Goal: Task Accomplishment & Management: Manage account settings

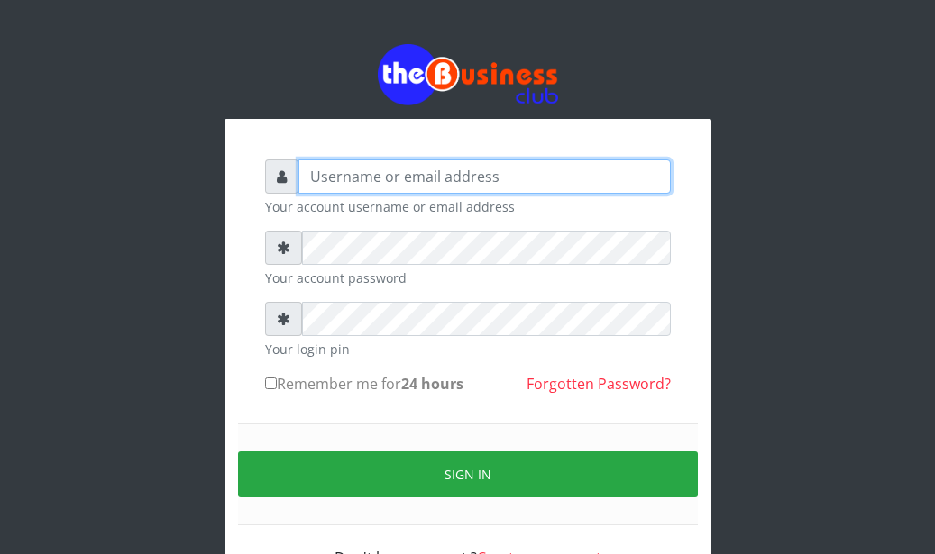
type input "Ahmed2222"
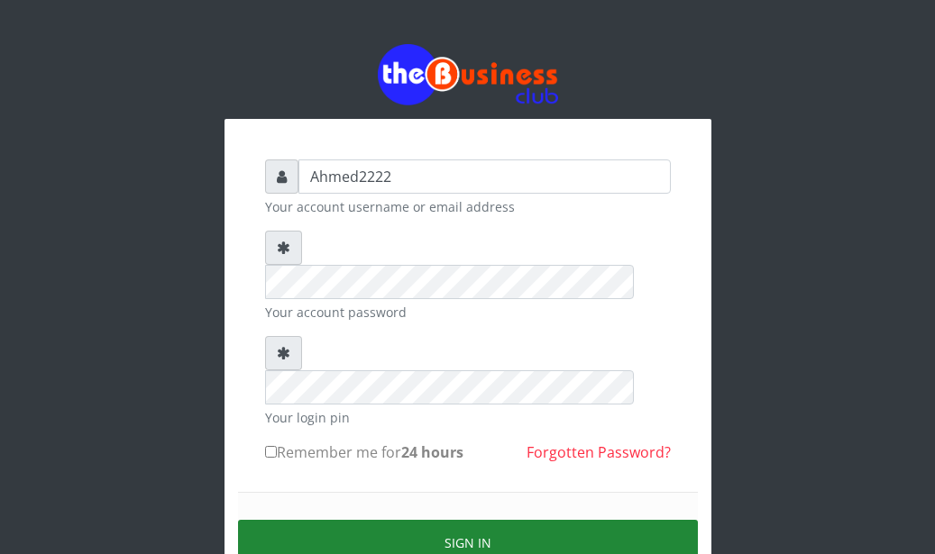
click at [554, 520] on button "Sign in" at bounding box center [468, 543] width 460 height 46
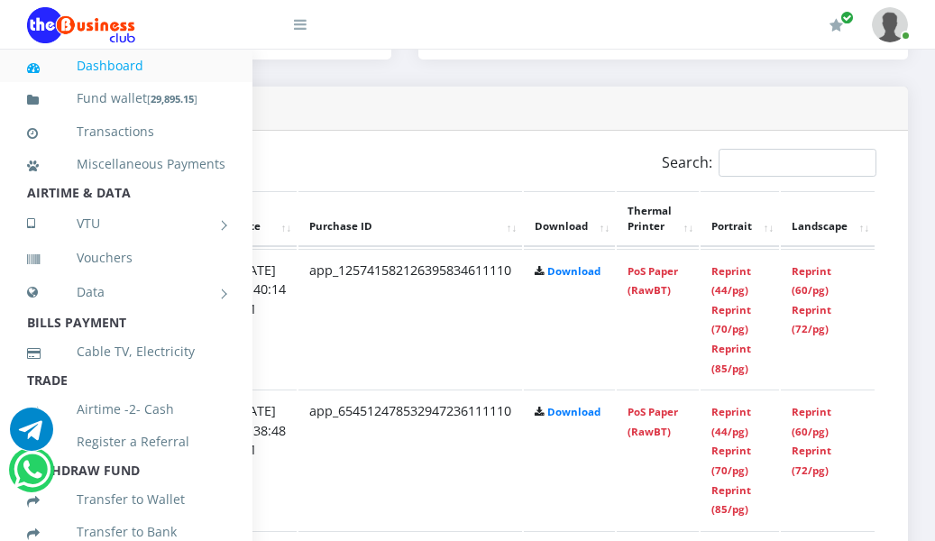
scroll to position [891, 382]
click at [751, 290] on link "Reprint (44/pg)" at bounding box center [731, 280] width 40 height 33
